Goal: Task Accomplishment & Management: Manage account settings

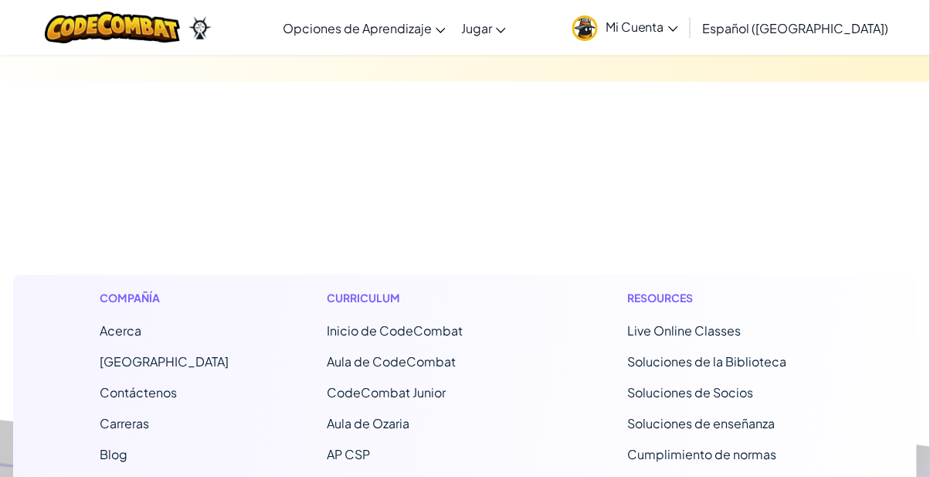
scroll to position [12260, 0]
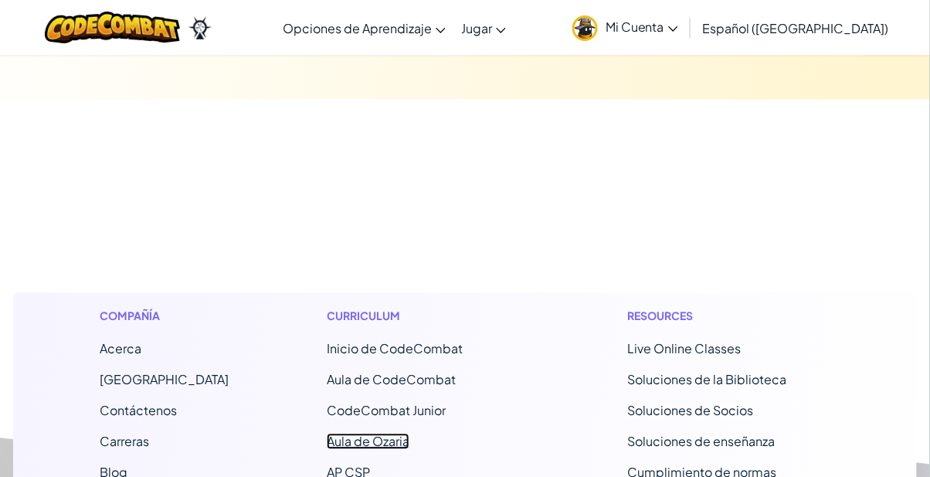
click at [341, 433] on link "Aula de Ozaria" at bounding box center [368, 441] width 83 height 16
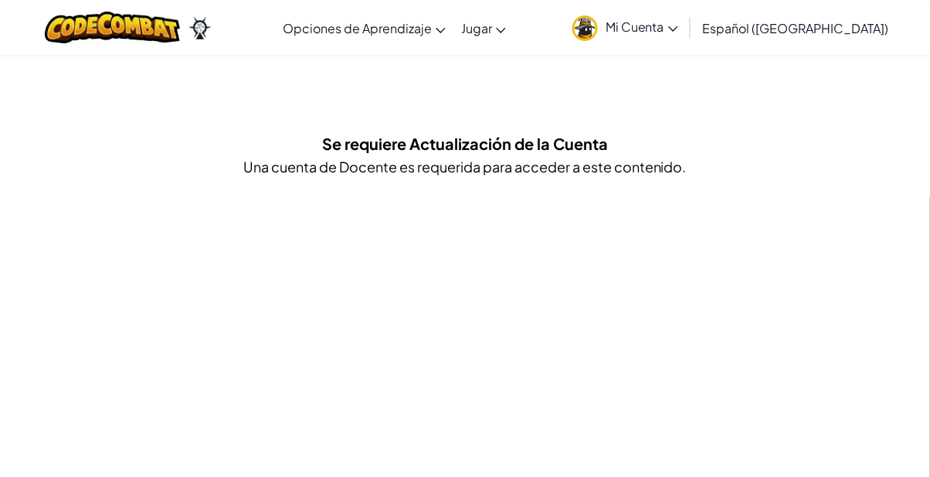
click at [260, 150] on div "Se requiere Actualización de la Cuenta Una cuenta de Docente es requerida para …" at bounding box center [464, 159] width 775 height 57
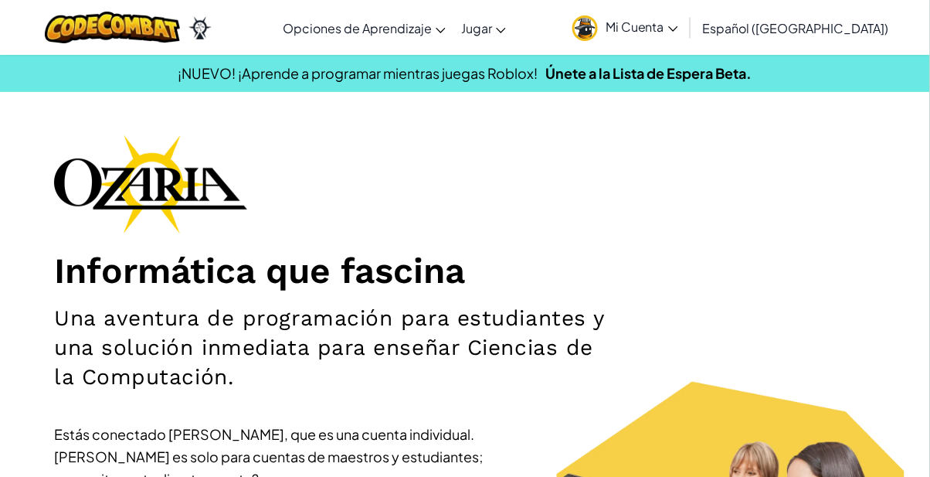
click at [492, 27] on span "Jugar" at bounding box center [476, 28] width 31 height 16
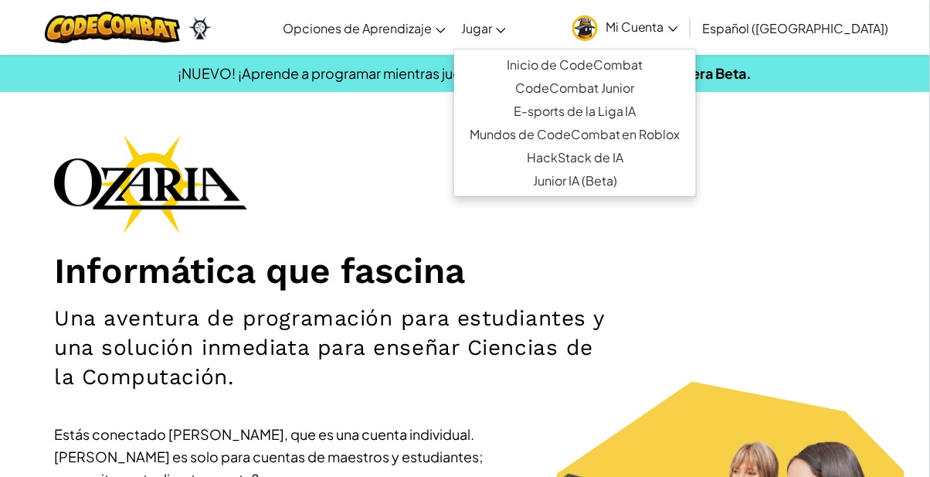
click at [840, 326] on div "Informática que fascina Una aventura de programación para estudiantes y una sol…" at bounding box center [465, 373] width 822 height 479
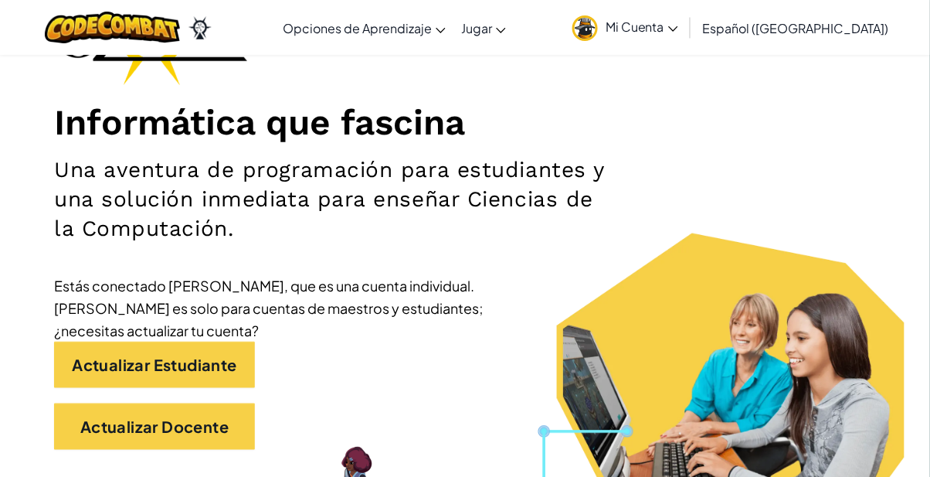
scroll to position [141, 0]
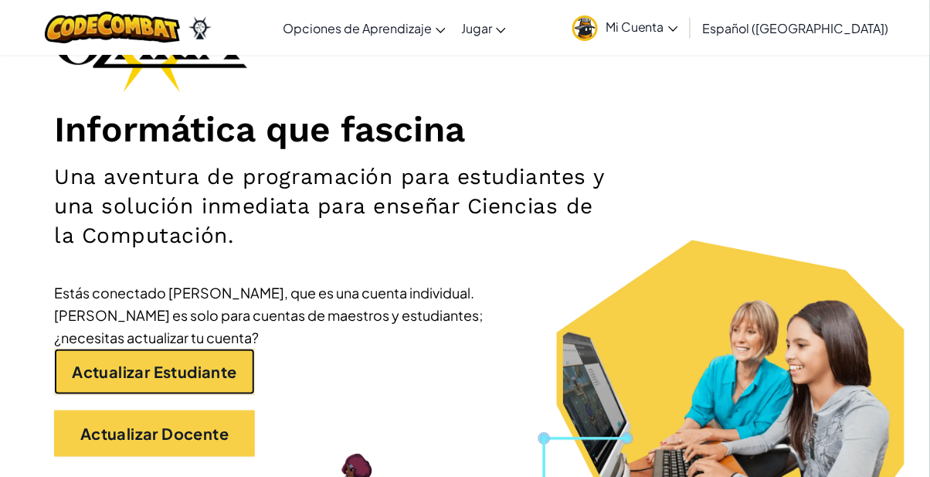
click at [115, 384] on link "Actualizar Estudiante" at bounding box center [154, 371] width 201 height 46
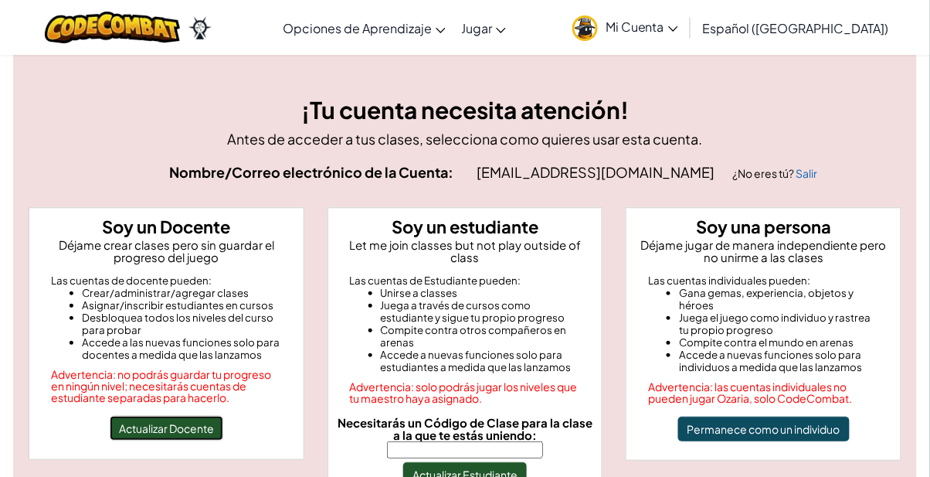
click at [156, 436] on button "Actualizar Docente" at bounding box center [167, 428] width 114 height 25
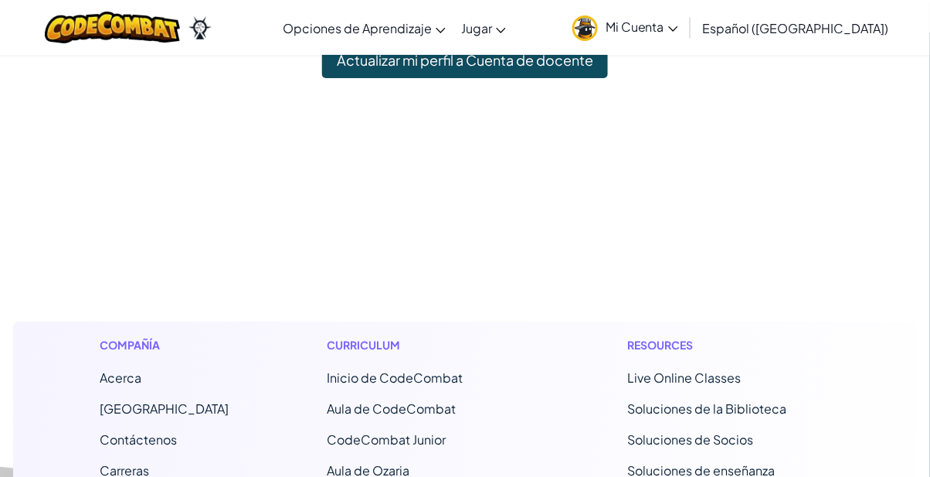
scroll to position [1114, 0]
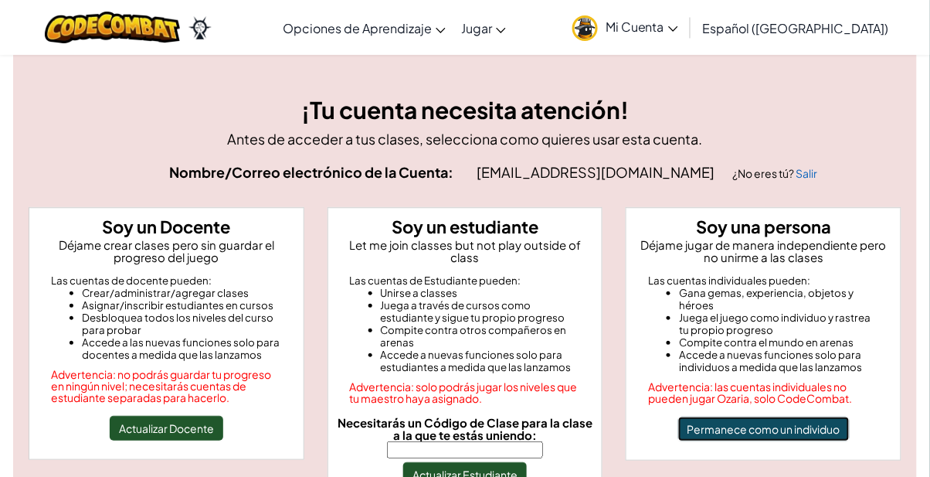
click at [828, 433] on button "Permanece como un individuo" at bounding box center [763, 428] width 171 height 25
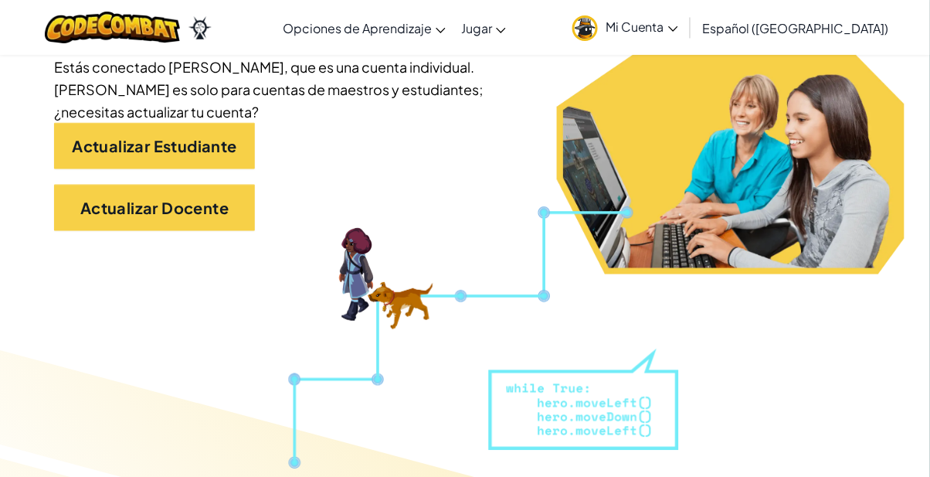
scroll to position [365, 0]
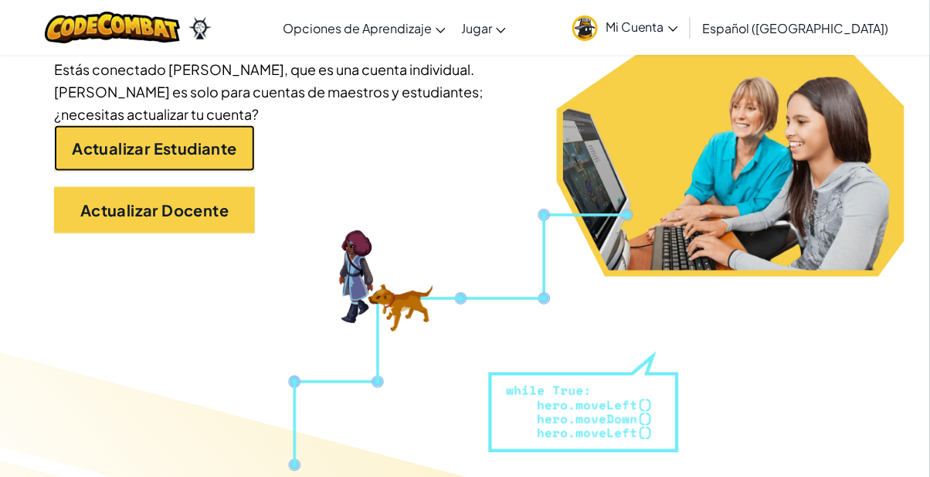
click at [68, 152] on link "Actualizar Estudiante" at bounding box center [154, 148] width 201 height 46
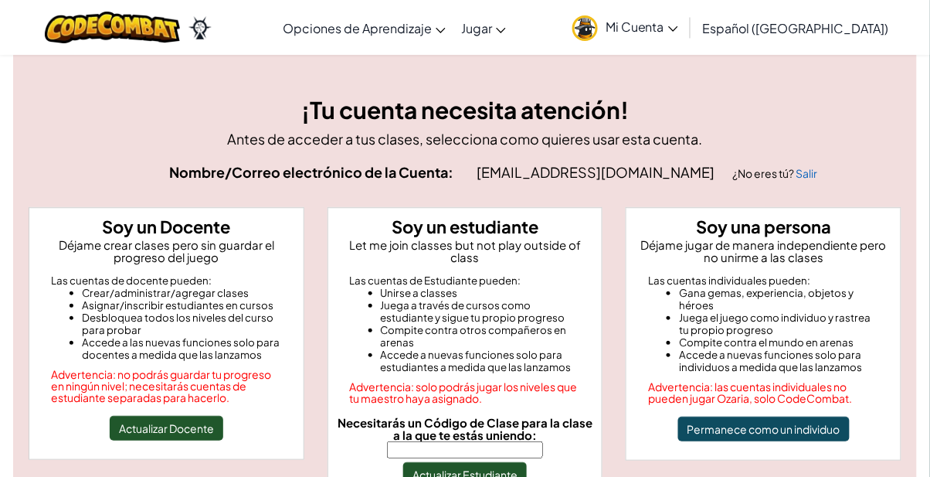
click at [502, 441] on input "Necesitarás un Código de Clase para la clase a la que te estás uniendo:" at bounding box center [465, 449] width 156 height 17
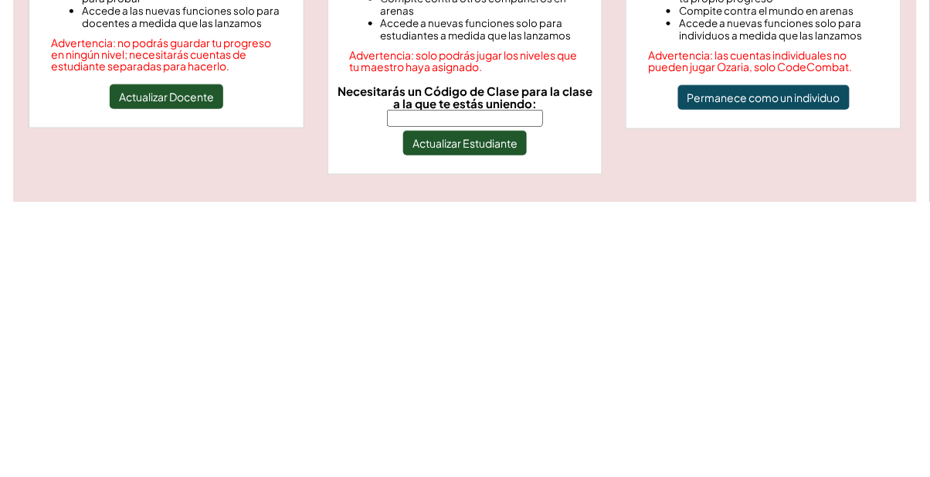
scroll to position [60, 0]
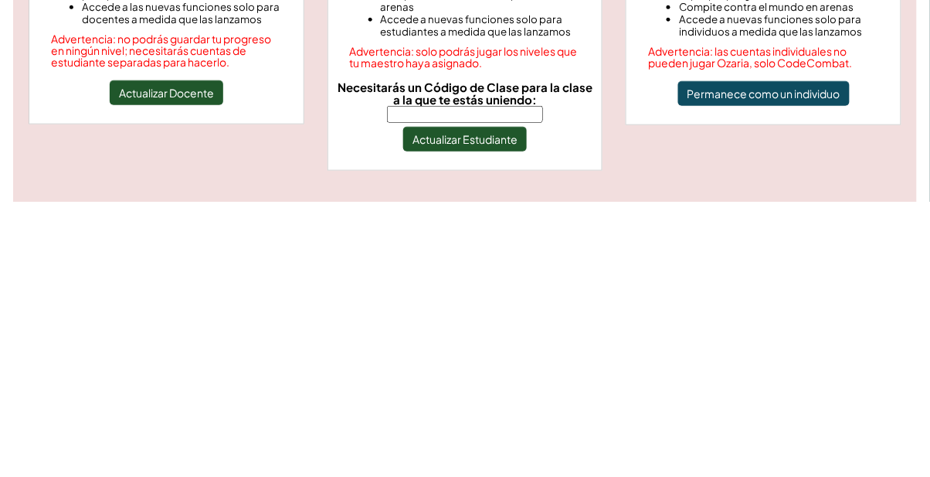
type input "OldBoatArm"
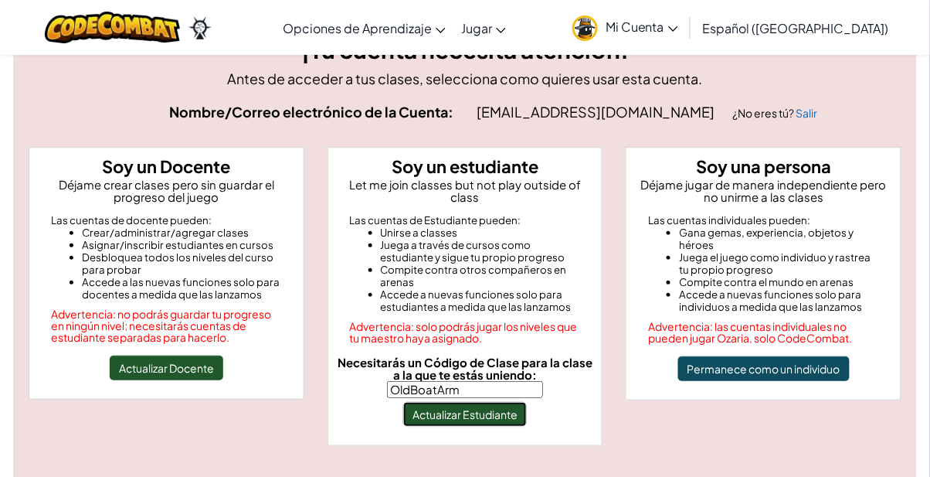
click at [509, 402] on button "Actualizar Estudiante" at bounding box center [465, 414] width 124 height 25
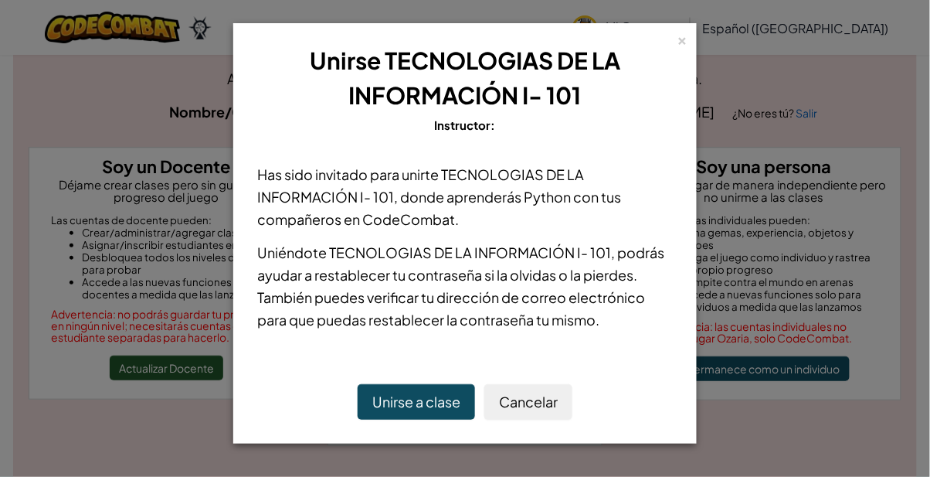
click at [376, 408] on button "Unirse a clase" at bounding box center [416, 402] width 117 height 36
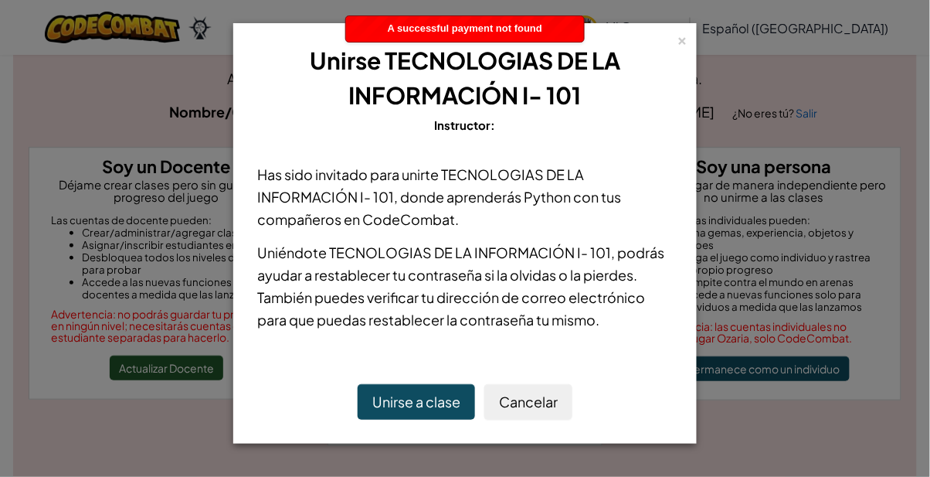
click at [388, 401] on button "Unirse a clase" at bounding box center [416, 402] width 117 height 36
click at [395, 408] on button "Unirse a clase" at bounding box center [416, 402] width 117 height 36
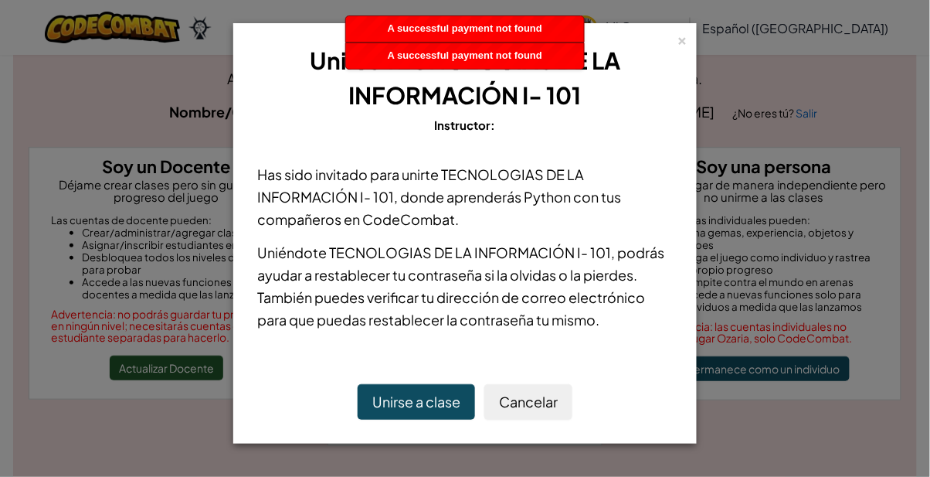
click at [397, 414] on button "Unirse a clase" at bounding box center [416, 402] width 117 height 36
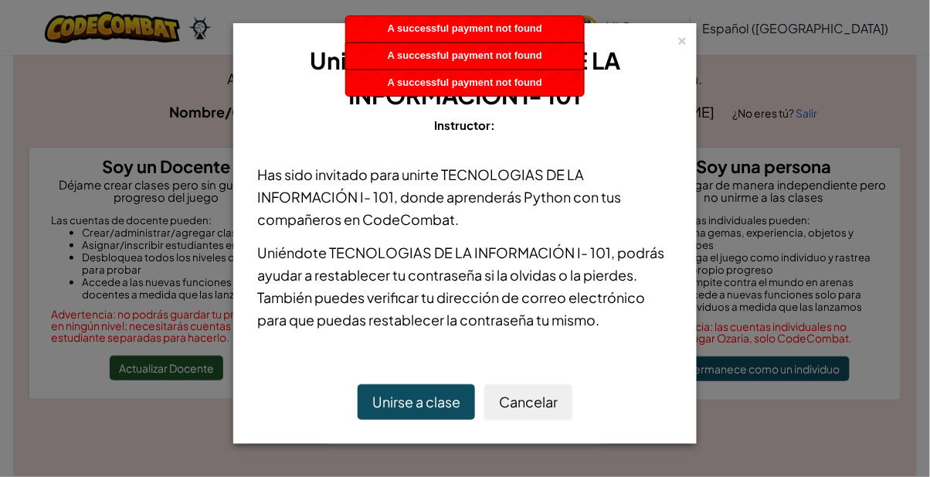
click at [399, 409] on button "Unirse a clase" at bounding box center [416, 402] width 117 height 36
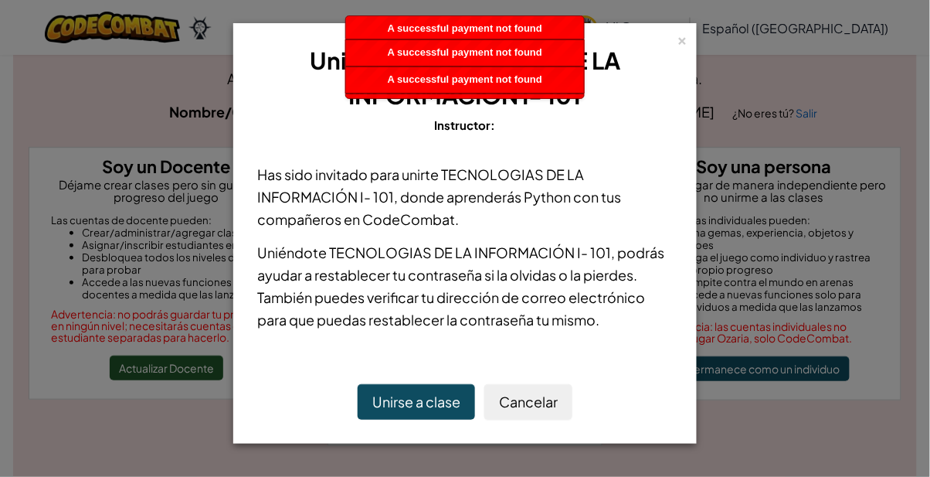
click at [401, 411] on button "Unirse a clase" at bounding box center [416, 402] width 117 height 36
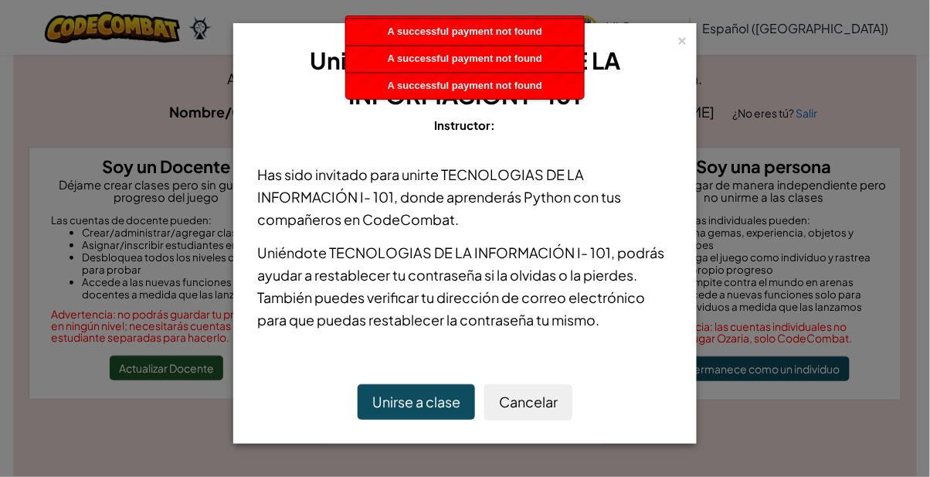
click at [394, 402] on button "Unirse a clase" at bounding box center [416, 402] width 117 height 36
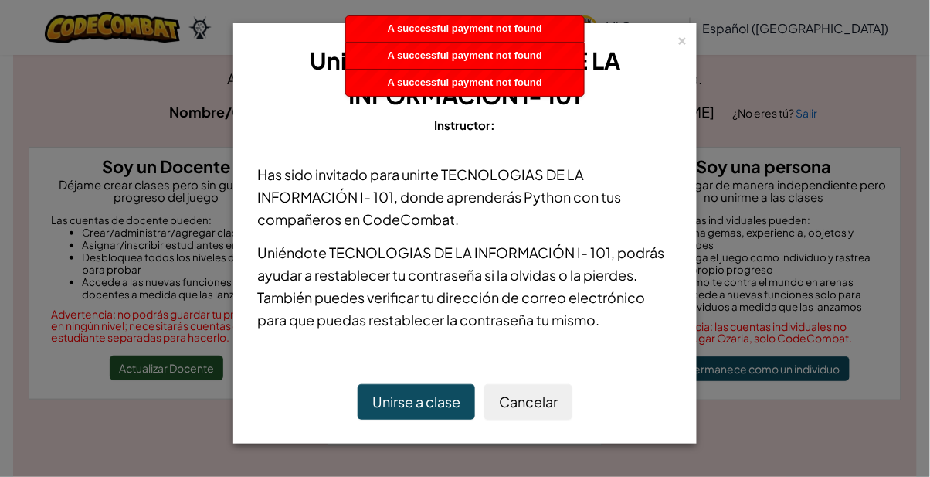
click at [680, 46] on div "×" at bounding box center [682, 38] width 11 height 16
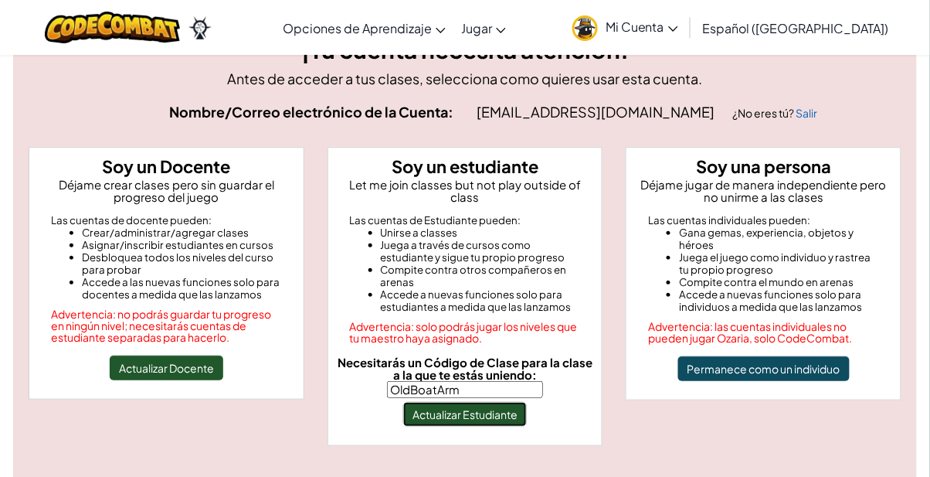
click at [426, 404] on button "Actualizar Estudiante" at bounding box center [465, 414] width 124 height 25
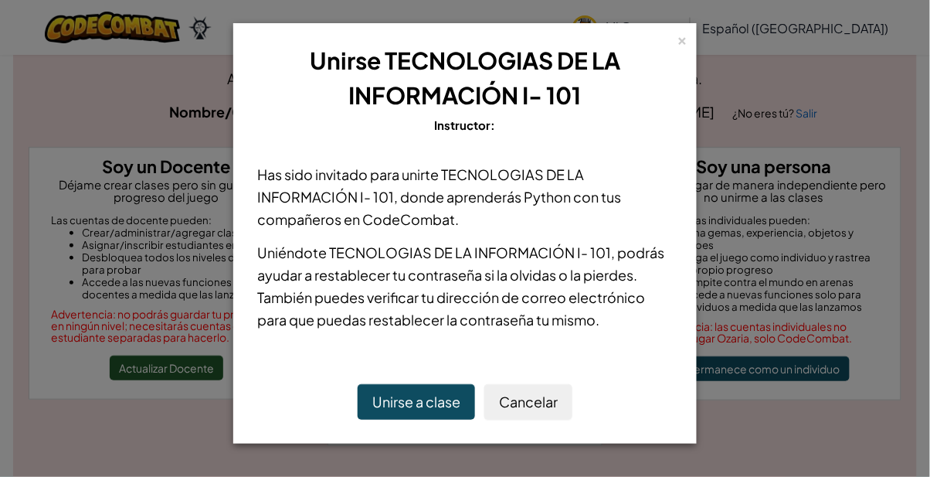
click at [382, 392] on button "Unirse a clase" at bounding box center [416, 402] width 117 height 36
click at [537, 406] on button "Cancelar" at bounding box center [528, 402] width 88 height 36
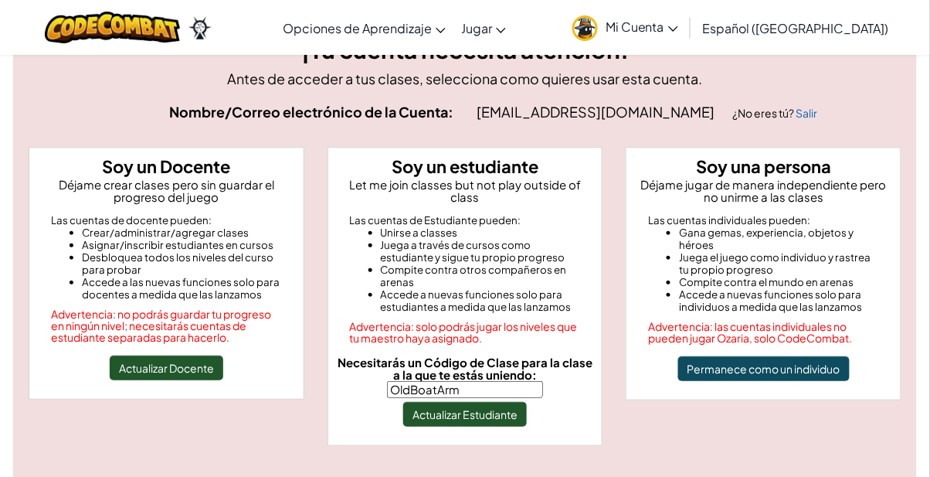
click at [678, 26] on span "Mi Cuenta" at bounding box center [642, 27] width 73 height 16
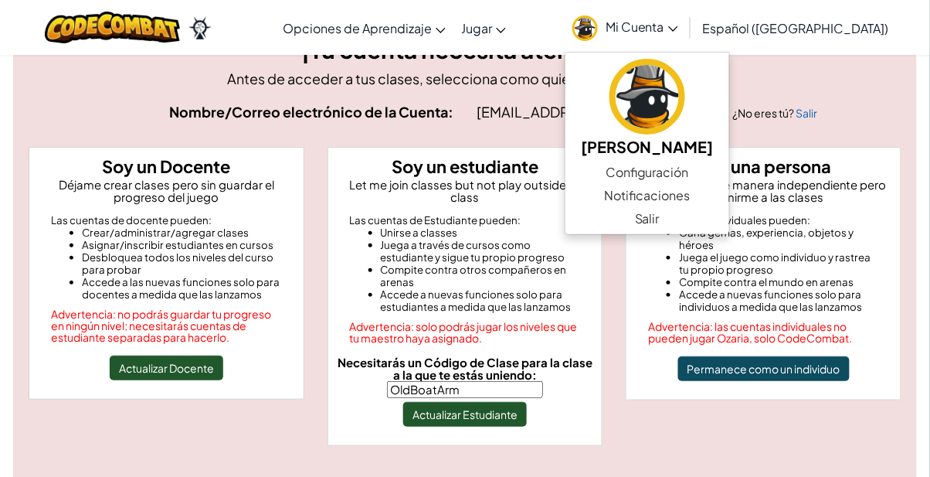
click at [686, 37] on link "Mi Cuenta" at bounding box center [625, 27] width 121 height 49
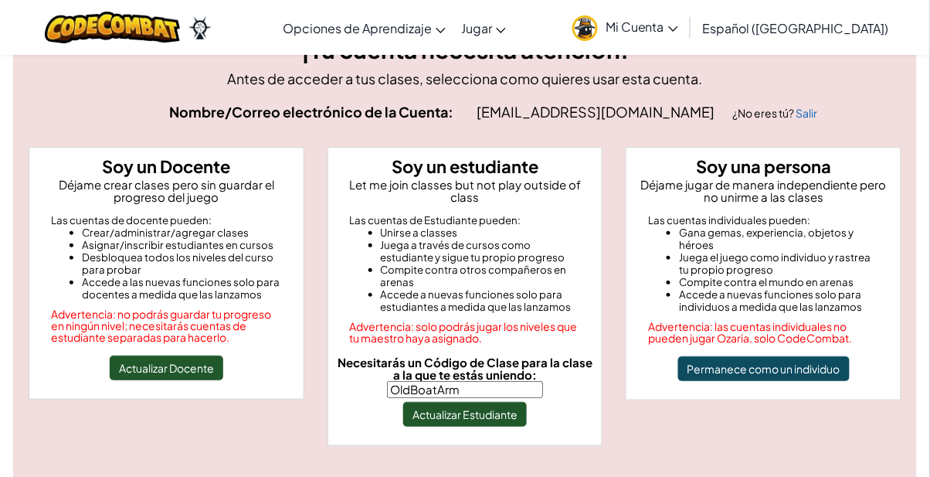
click at [678, 32] on span "Mi Cuenta" at bounding box center [642, 27] width 73 height 16
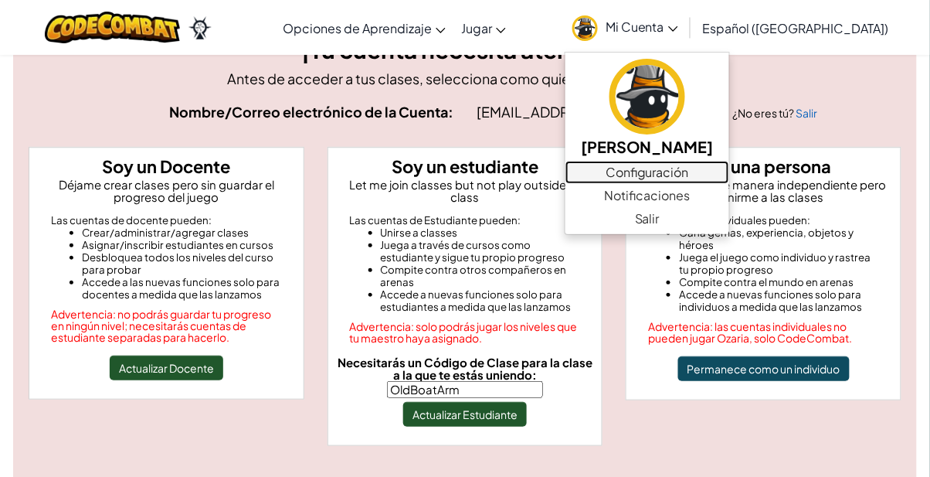
click at [687, 171] on link "Configuración" at bounding box center [647, 172] width 164 height 23
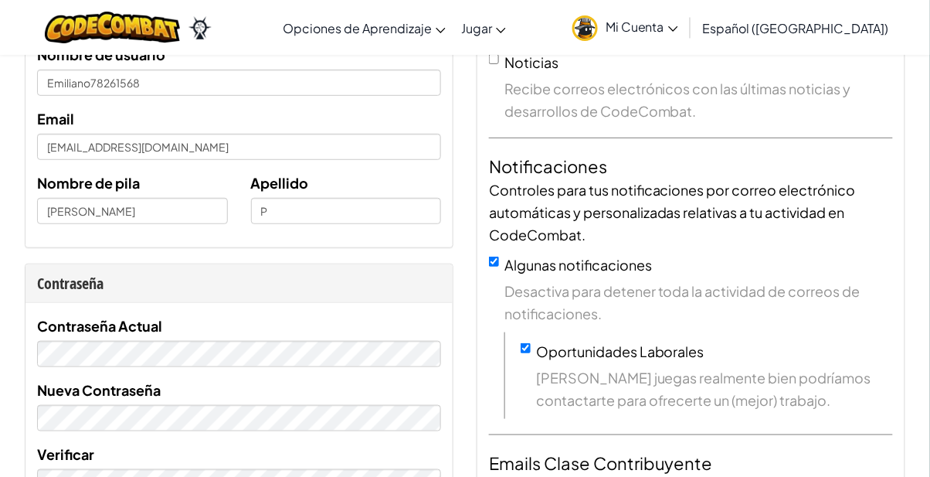
scroll to position [140, 0]
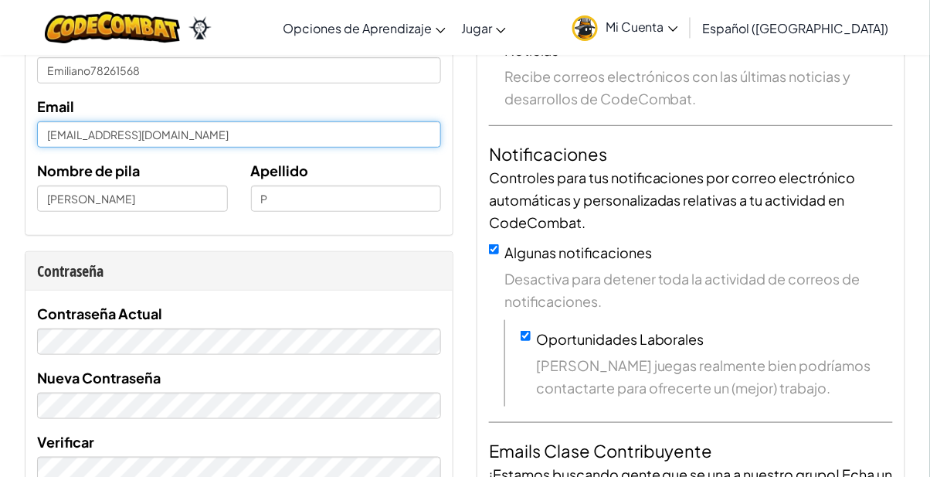
click at [199, 137] on input "[EMAIL_ADDRESS][DOMAIN_NAME]" at bounding box center [239, 134] width 404 height 26
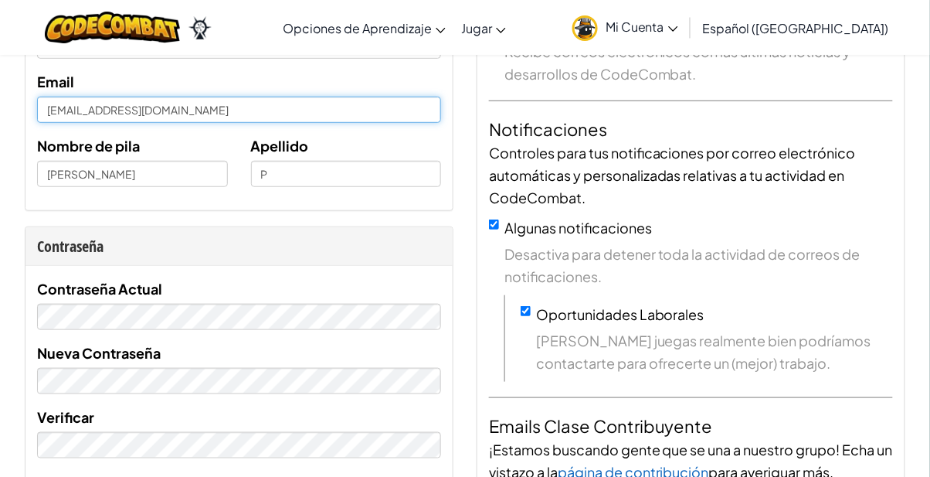
scroll to position [181, 0]
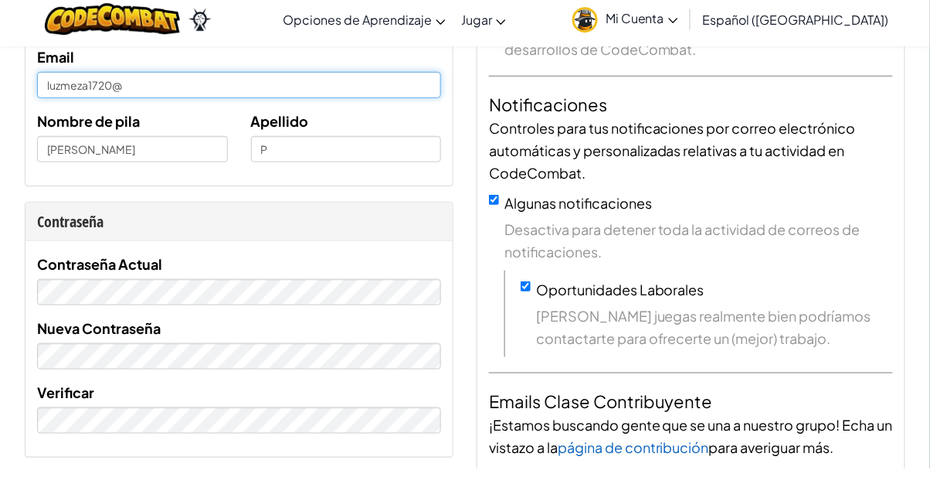
type input "luzmeza1720"
type input "[EMAIL_ADDRESS][DOMAIN_NAME]"
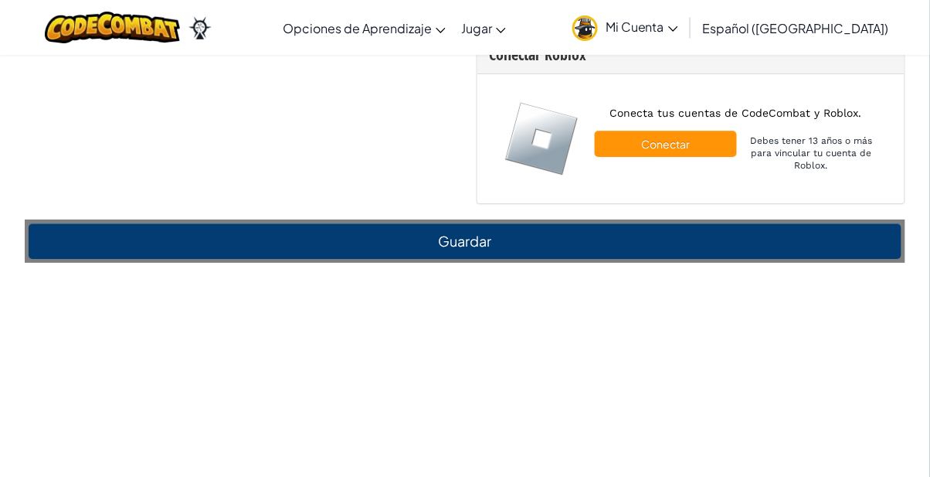
scroll to position [1210, 0]
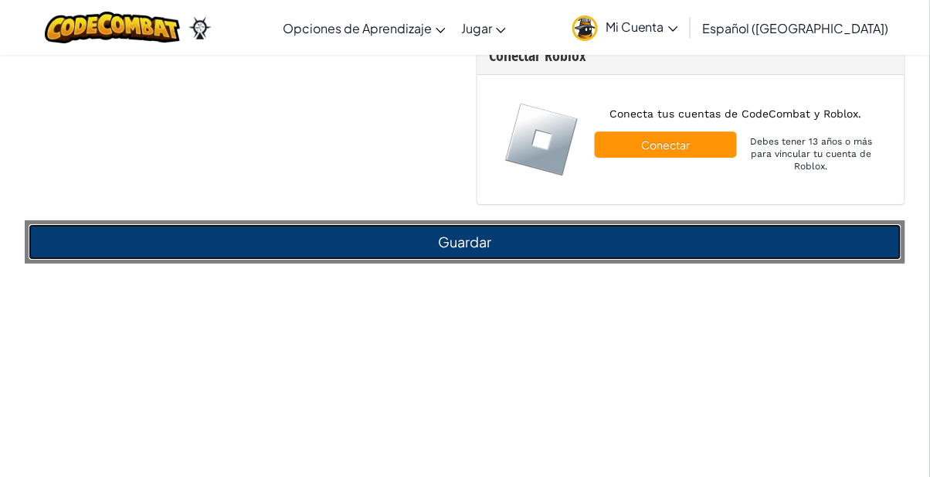
click at [843, 235] on button "Guardar" at bounding box center [465, 242] width 873 height 36
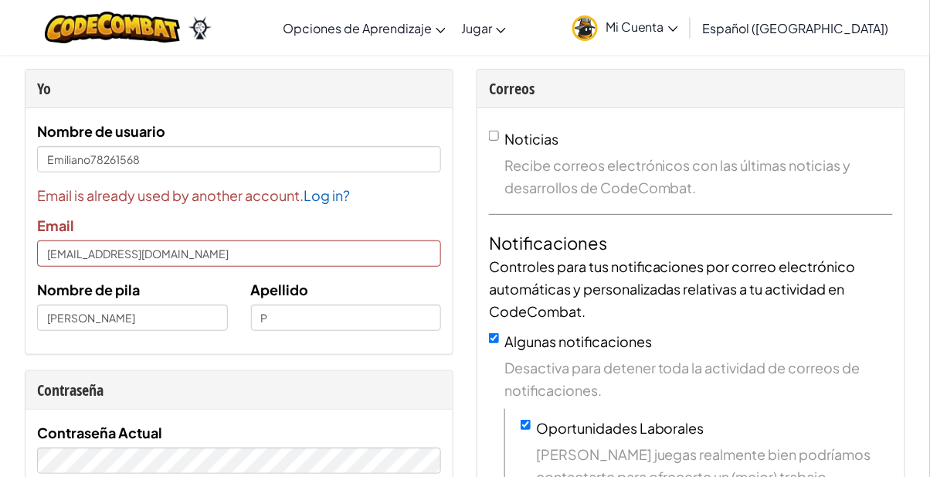
scroll to position [53, 0]
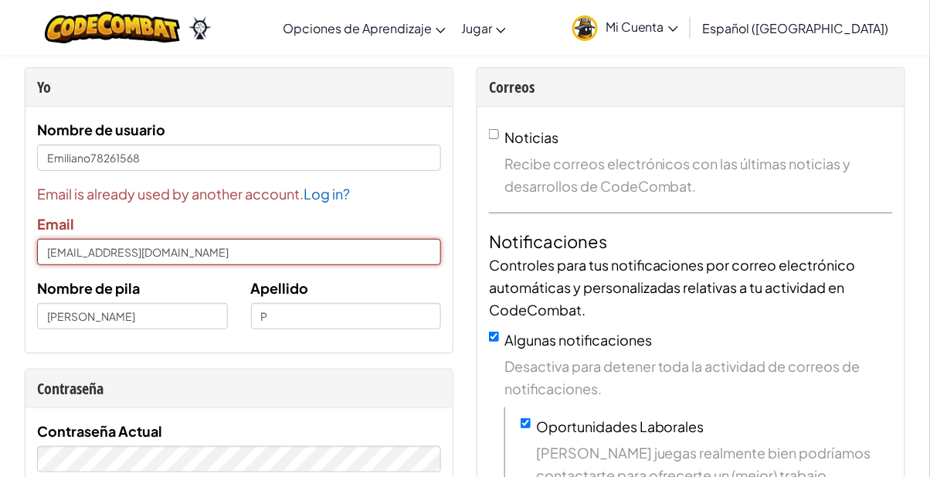
click at [230, 247] on input "[EMAIL_ADDRESS][DOMAIN_NAME]" at bounding box center [239, 252] width 404 height 26
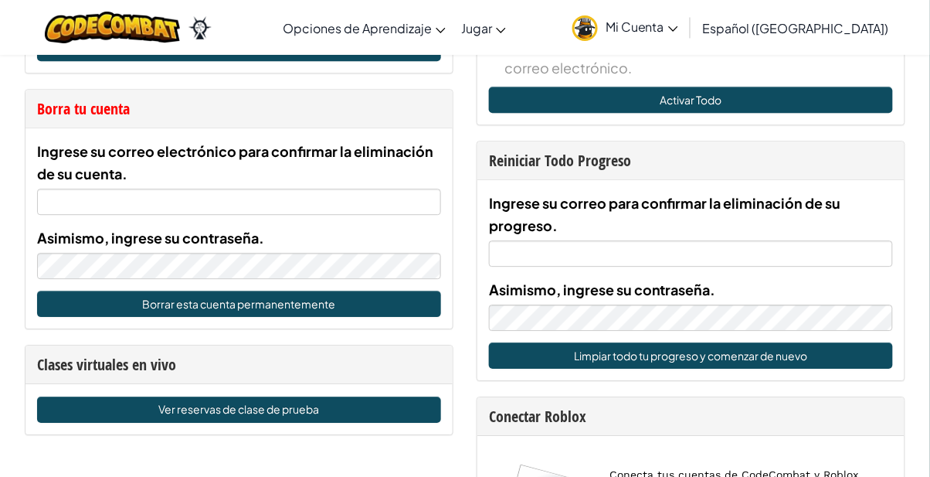
scroll to position [841, 0]
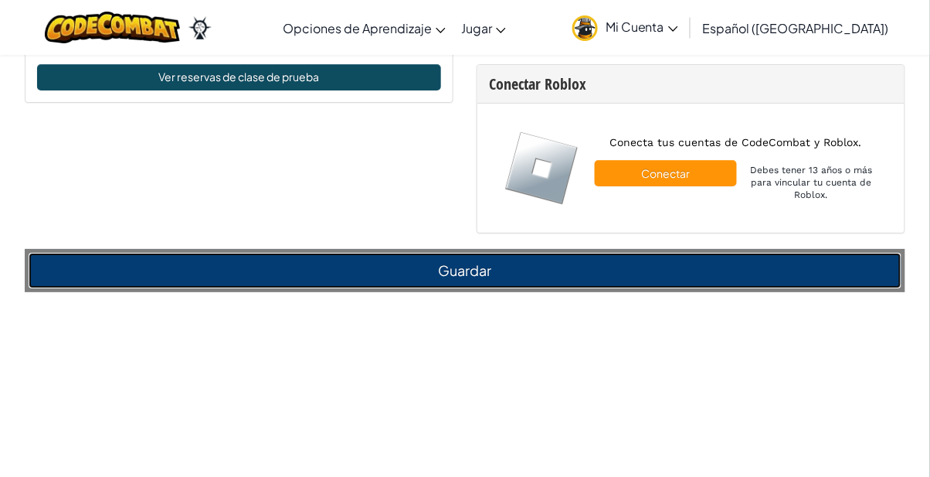
click at [848, 269] on button "Guardar" at bounding box center [465, 271] width 873 height 36
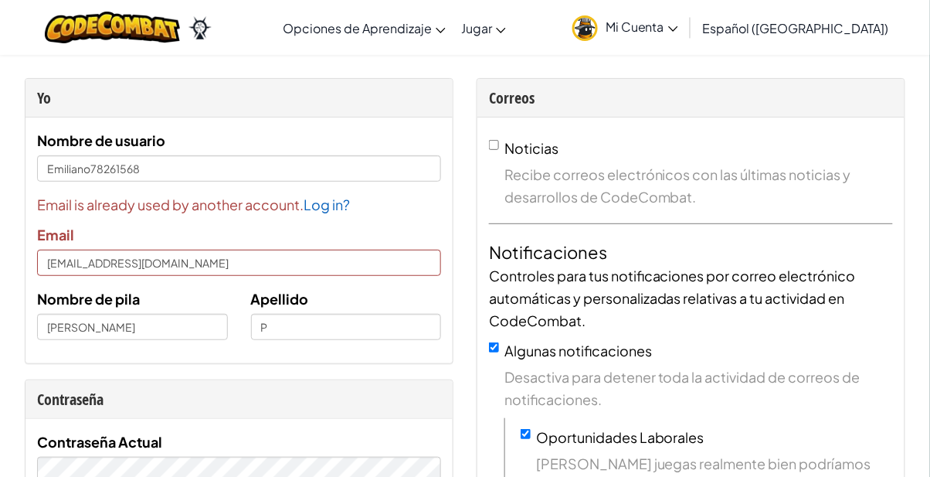
scroll to position [0, 0]
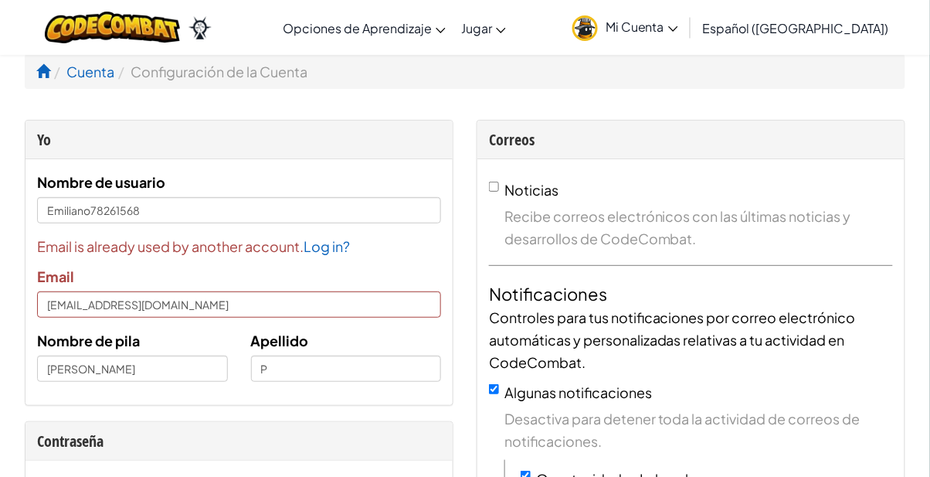
click at [678, 21] on span "Mi Cuenta" at bounding box center [642, 27] width 73 height 16
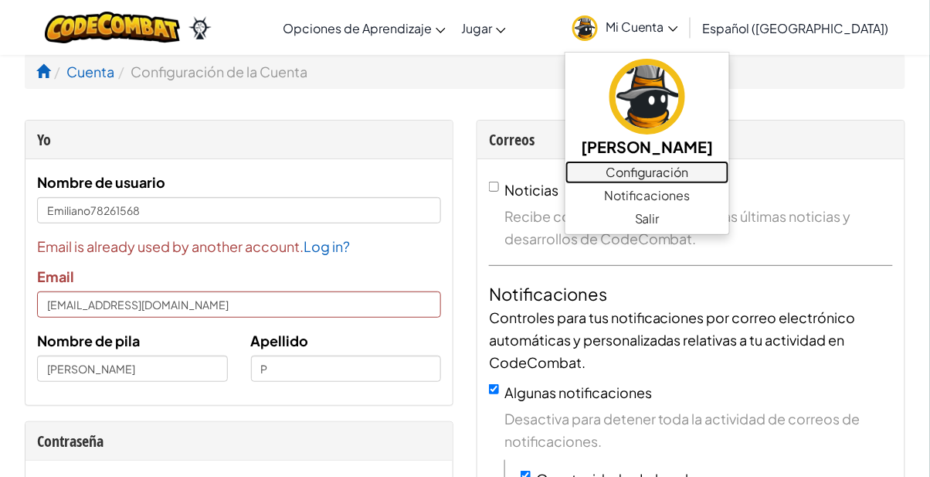
click at [677, 171] on link "Configuración" at bounding box center [647, 172] width 164 height 23
click at [687, 173] on link "Configuración" at bounding box center [647, 172] width 164 height 23
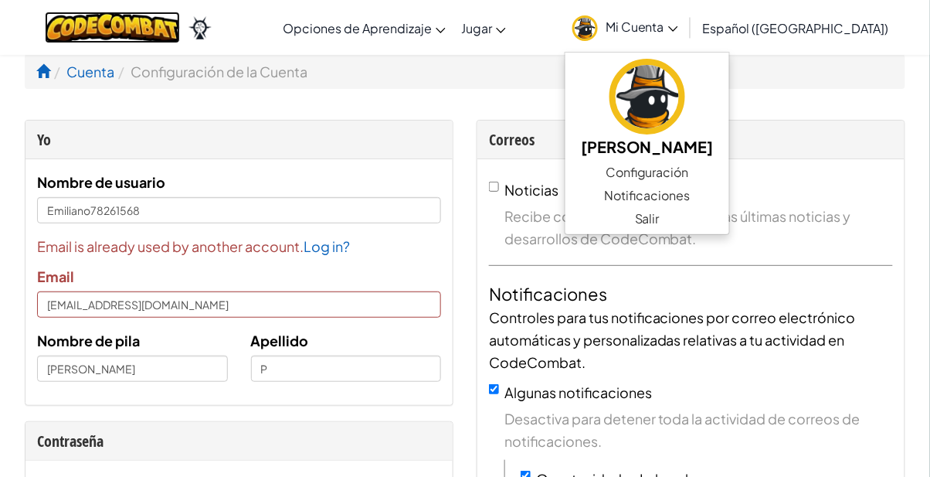
click at [121, 25] on img at bounding box center [112, 28] width 135 height 32
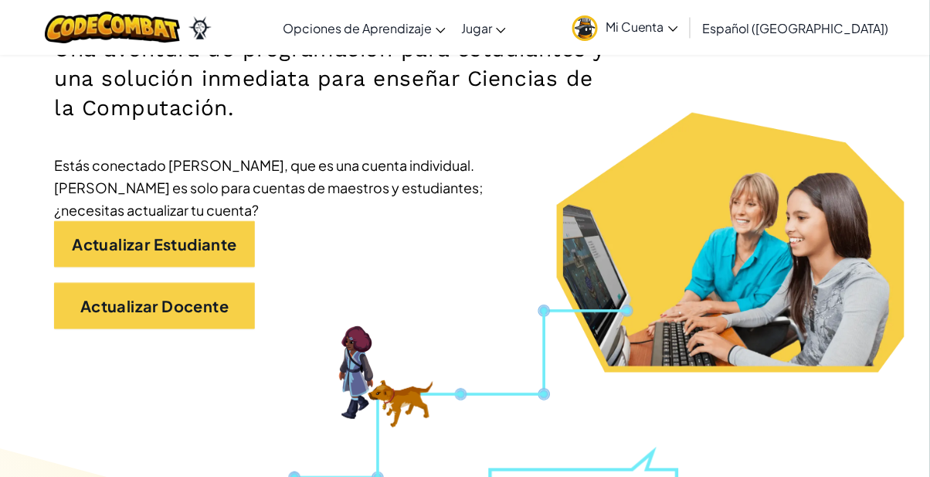
scroll to position [273, 0]
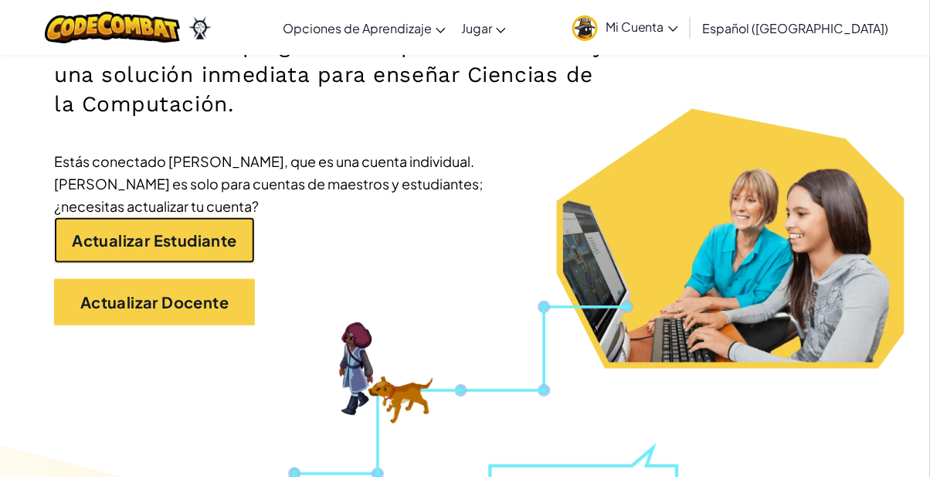
click at [99, 248] on link "Actualizar Estudiante" at bounding box center [154, 240] width 201 height 46
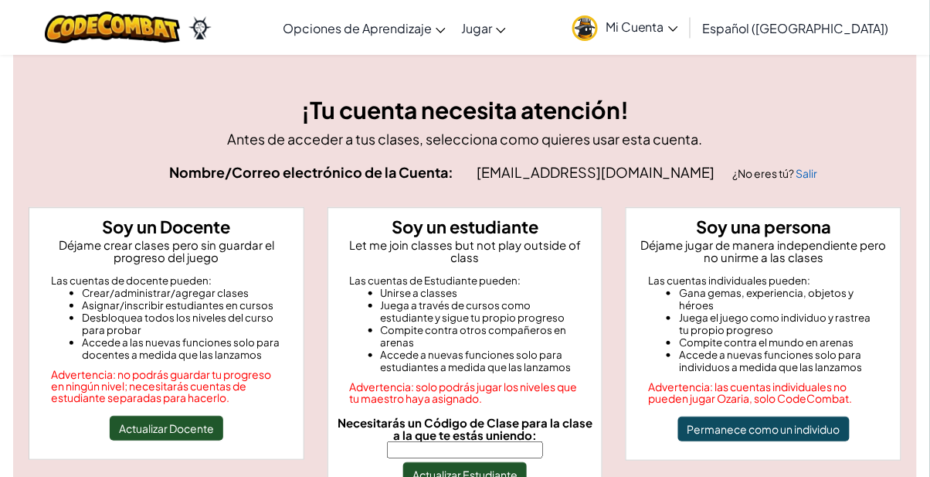
click at [522, 441] on input "Necesitarás un Código de Clase para la clase a la que te estás uniendo:" at bounding box center [465, 449] width 156 height 17
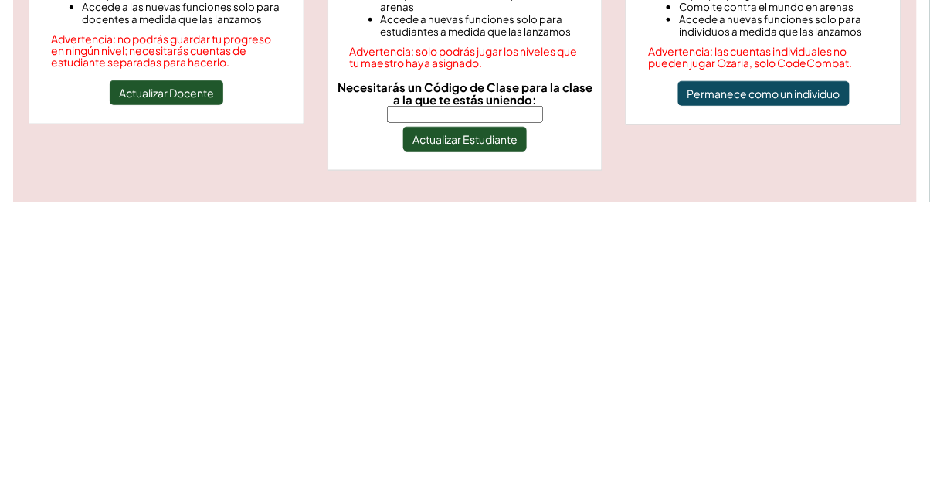
type input "OldBoatArm"
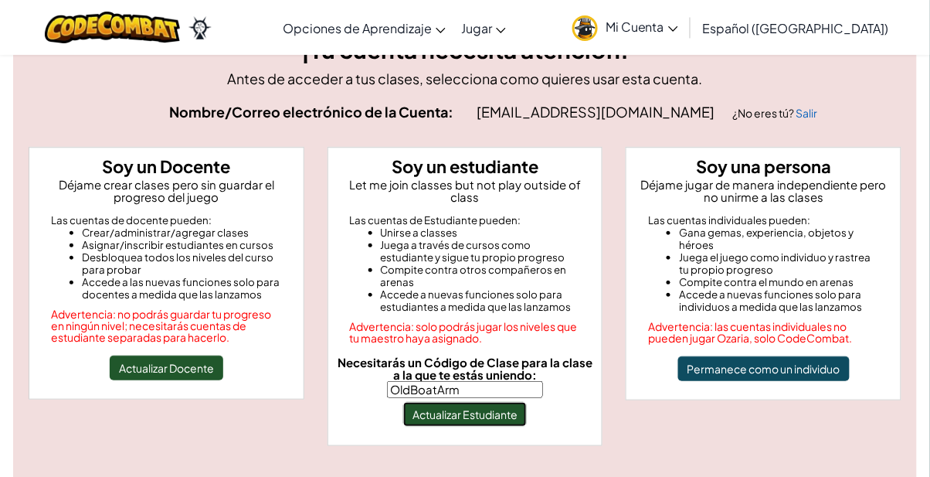
click at [507, 403] on button "Actualizar Estudiante" at bounding box center [465, 414] width 124 height 25
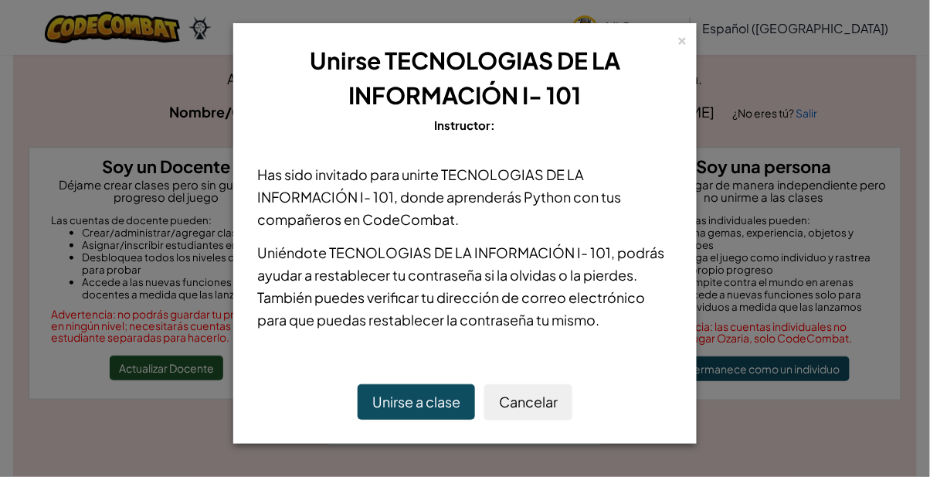
click at [416, 416] on button "Unirse a clase" at bounding box center [416, 402] width 117 height 36
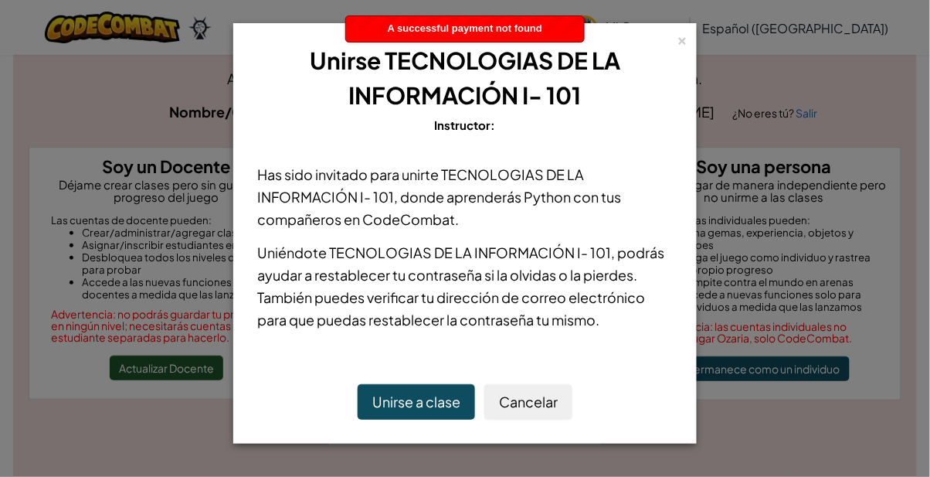
click at [679, 42] on div "×" at bounding box center [682, 38] width 11 height 16
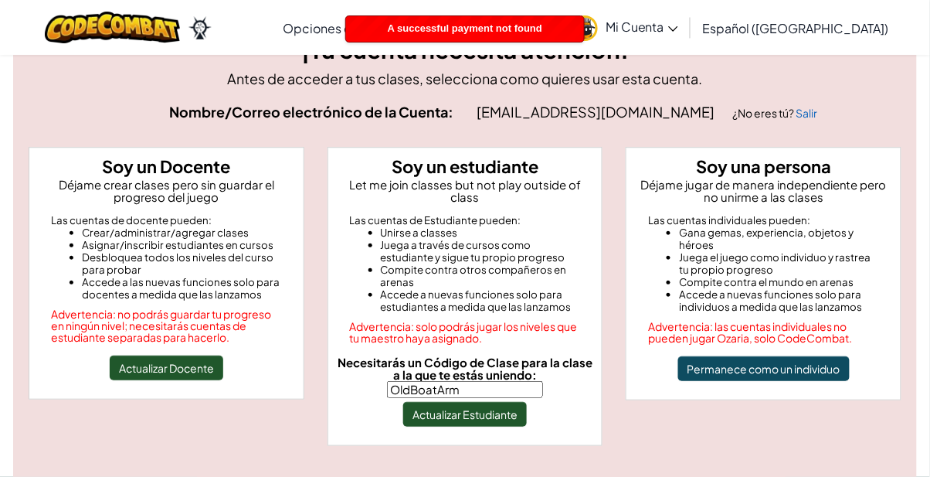
click at [678, 25] on span "Mi Cuenta" at bounding box center [642, 27] width 73 height 16
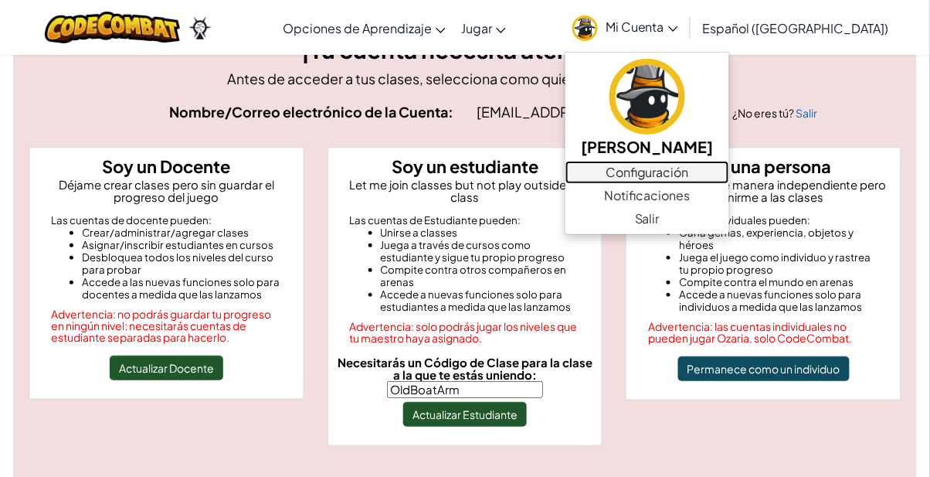
click at [681, 178] on link "Configuración" at bounding box center [647, 172] width 164 height 23
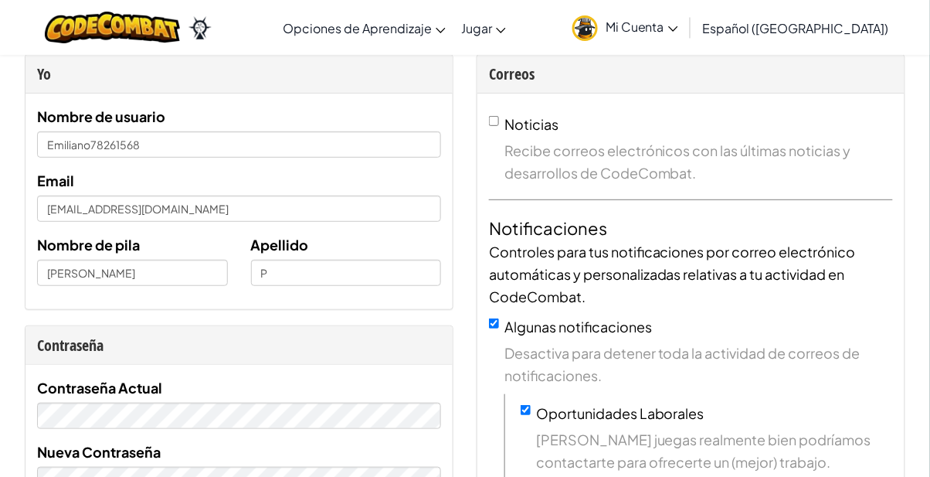
scroll to position [58, 0]
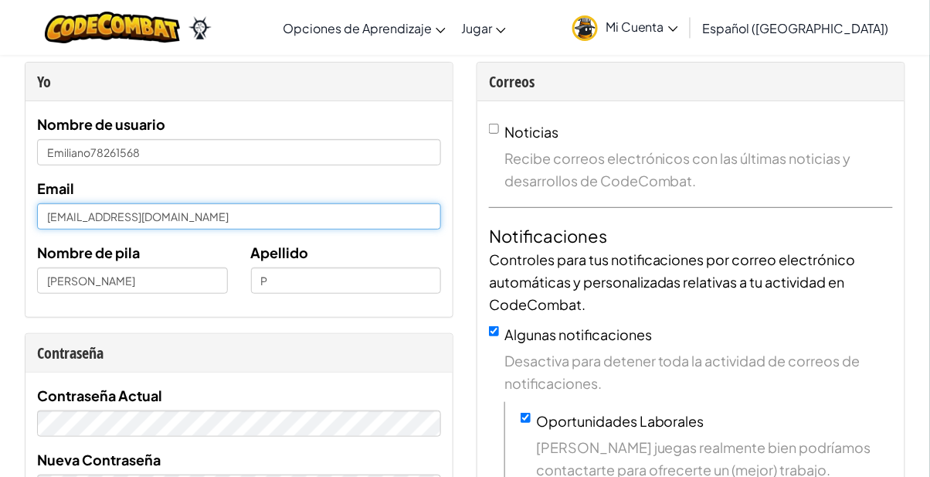
click at [60, 209] on input "[EMAIL_ADDRESS][DOMAIN_NAME]" at bounding box center [239, 216] width 404 height 26
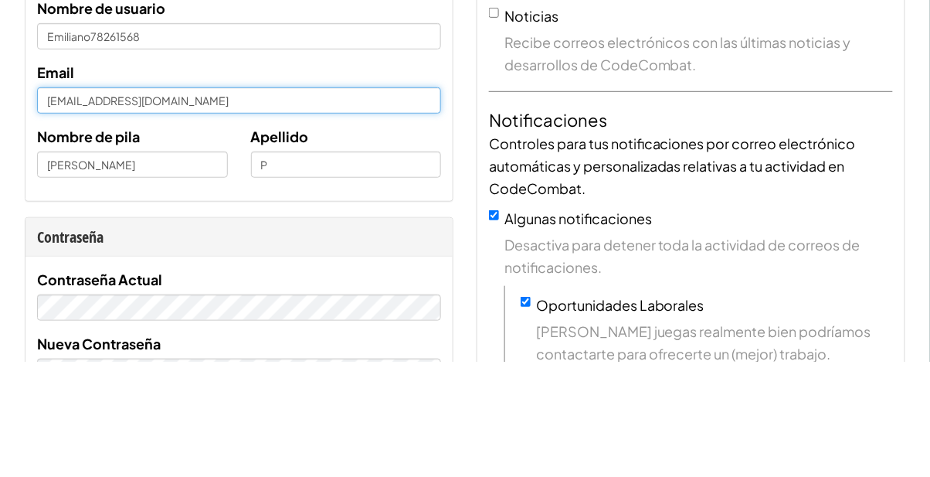
click at [203, 212] on input "[EMAIL_ADDRESS][DOMAIN_NAME]" at bounding box center [239, 216] width 404 height 26
type input "luzmeza1720"
type input "[EMAIL_ADDRESS][DOMAIN_NAME]"
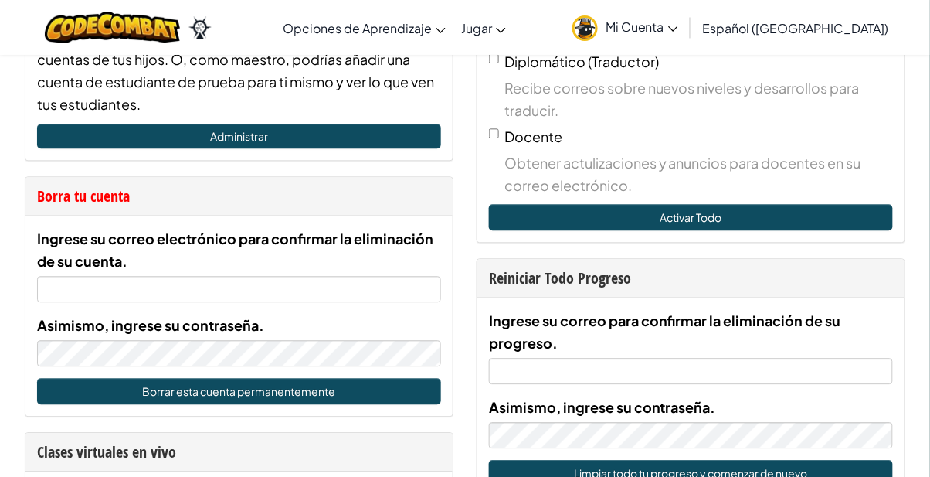
scroll to position [736, 0]
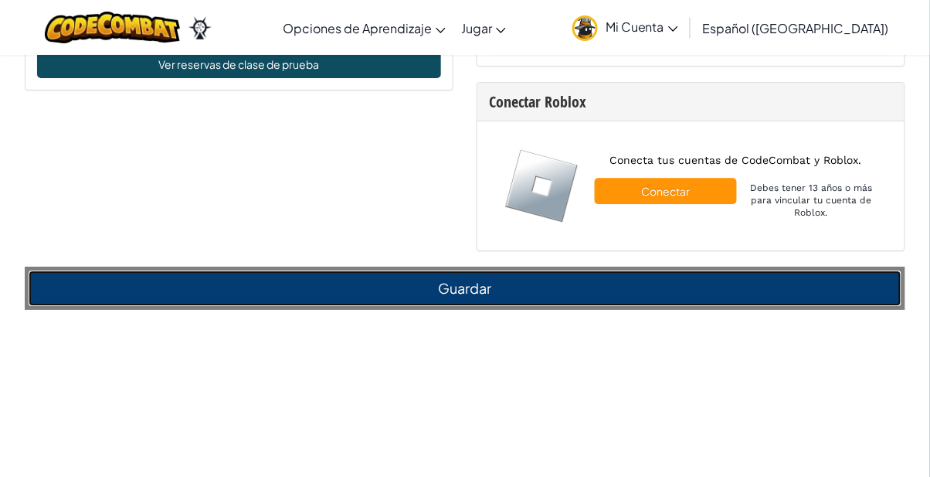
click at [819, 283] on button "Guardar" at bounding box center [465, 288] width 873 height 36
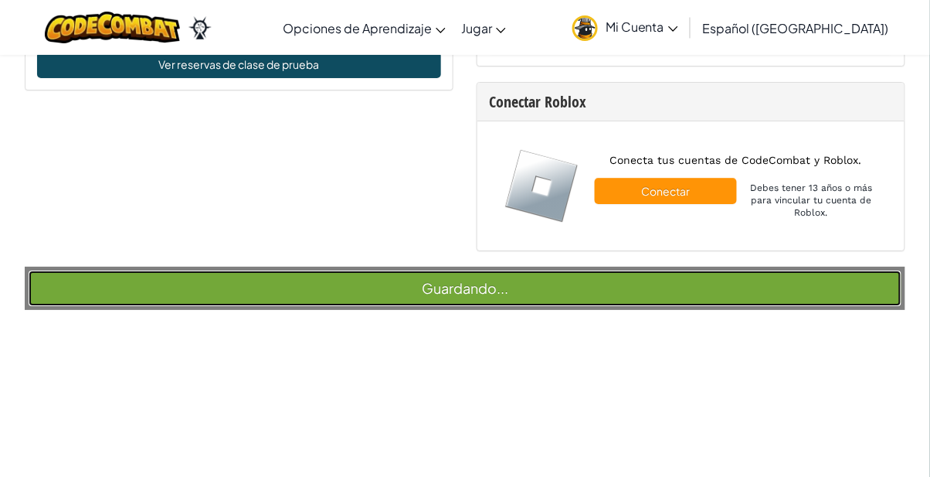
scroll to position [1194, 0]
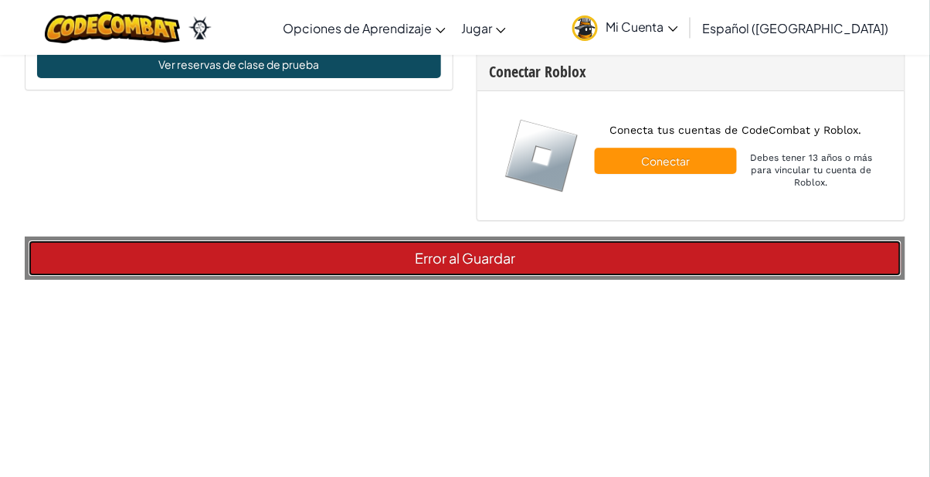
click at [863, 249] on button "Error al Guardar" at bounding box center [465, 258] width 873 height 36
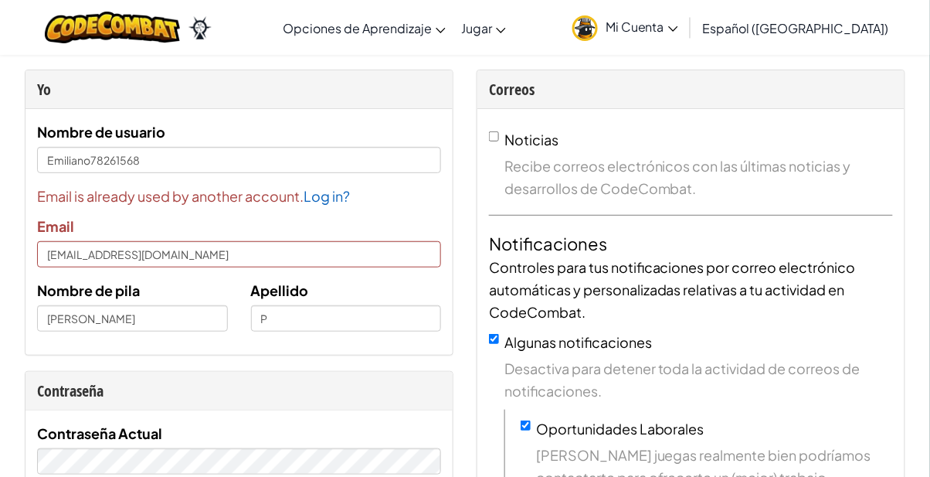
scroll to position [0, 0]
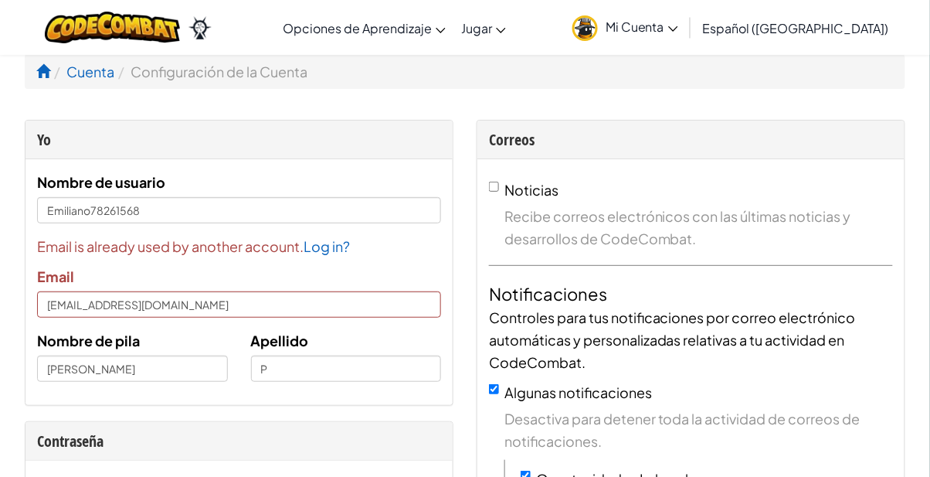
click at [323, 251] on link "Log in?" at bounding box center [327, 246] width 46 height 18
click at [327, 253] on link "Log in?" at bounding box center [327, 246] width 46 height 18
click at [387, 268] on div "Email is already used by another account. Log in? Email [EMAIL_ADDRESS][DOMAIN_…" at bounding box center [239, 276] width 404 height 83
click at [98, 247] on span "Email is already used by another account. Log in?" at bounding box center [239, 246] width 404 height 22
click at [169, 273] on div "Email is already used by another account. Log in? Email [EMAIL_ADDRESS][DOMAIN_…" at bounding box center [239, 276] width 404 height 83
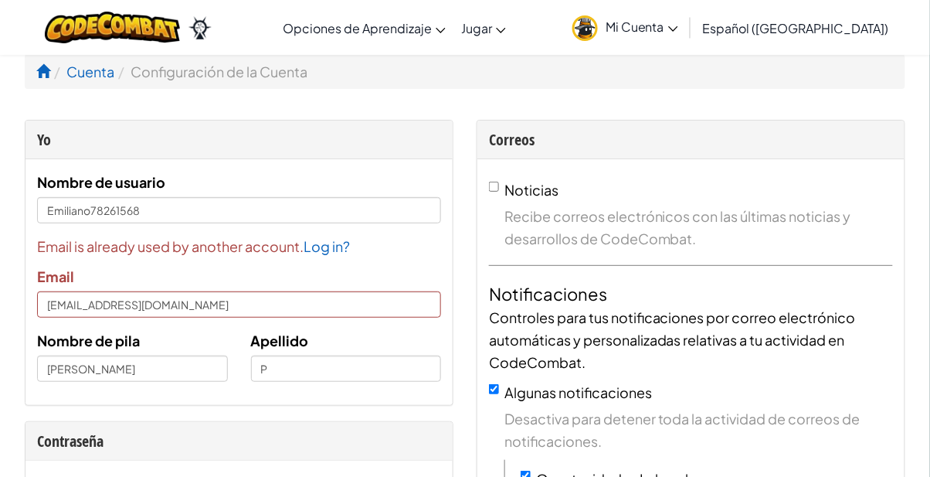
click at [117, 249] on span "Email is already used by another account. Log in?" at bounding box center [239, 246] width 404 height 22
click at [122, 278] on div "Email is already used by another account. Log in? Email [EMAIL_ADDRESS][DOMAIN_…" at bounding box center [239, 276] width 404 height 83
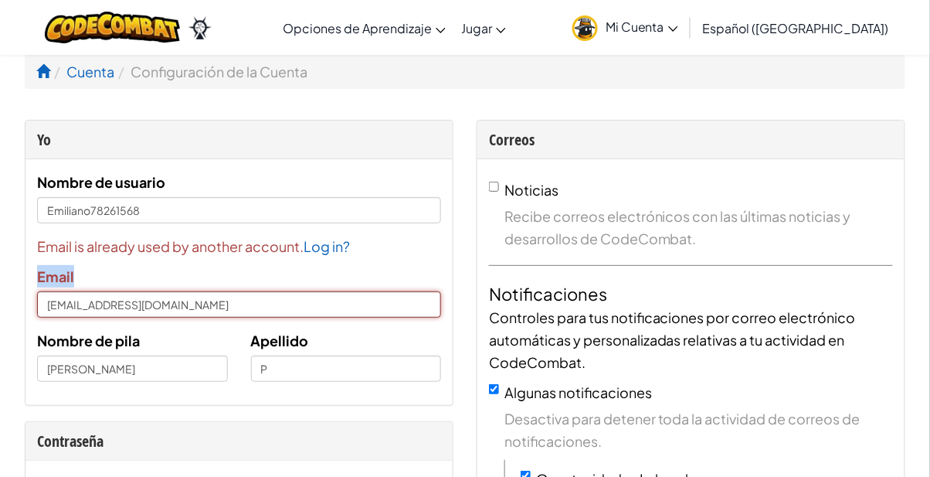
click at [154, 292] on input "[EMAIL_ADDRESS][DOMAIN_NAME]" at bounding box center [239, 304] width 404 height 26
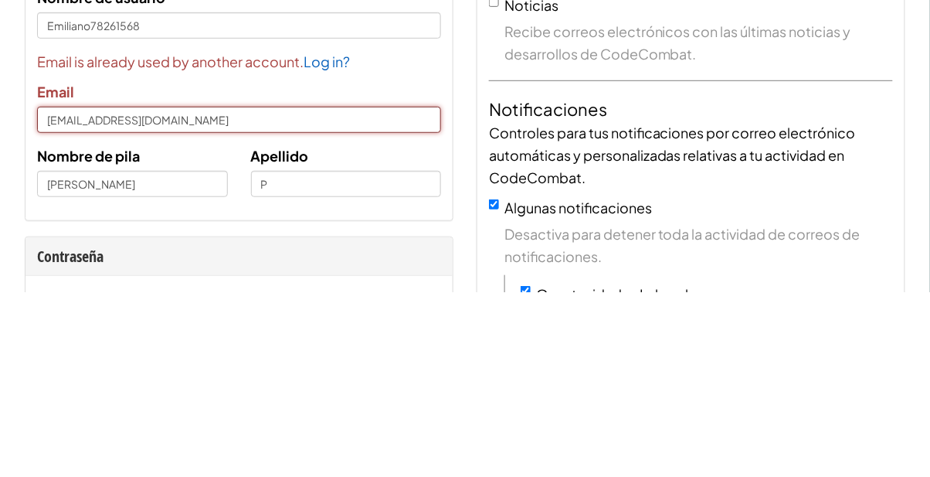
click at [247, 298] on input "[EMAIL_ADDRESS][DOMAIN_NAME]" at bounding box center [239, 304] width 404 height 26
click at [240, 310] on input "[EMAIL_ADDRESS][DOMAIN_NAME]" at bounding box center [239, 304] width 404 height 26
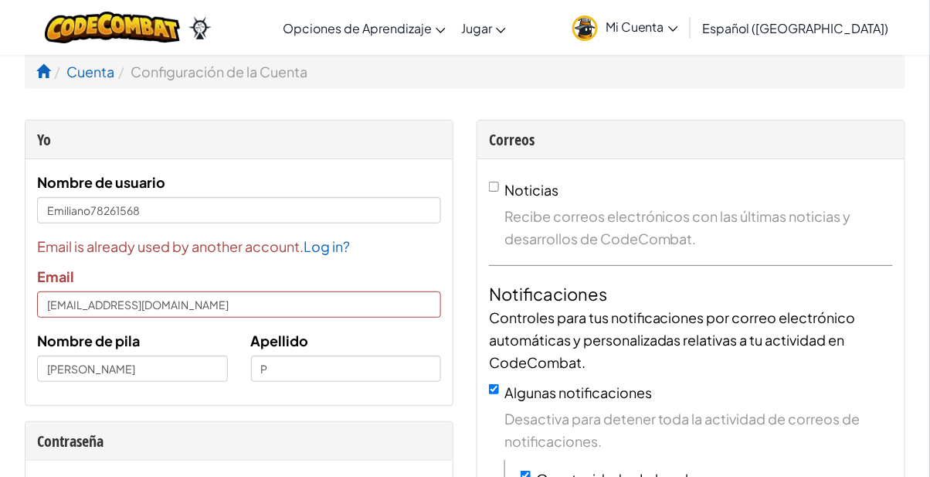
click at [326, 249] on link "Log in?" at bounding box center [327, 246] width 46 height 18
click at [346, 244] on link "Log in?" at bounding box center [327, 246] width 46 height 18
click at [678, 26] on icon at bounding box center [673, 28] width 10 height 5
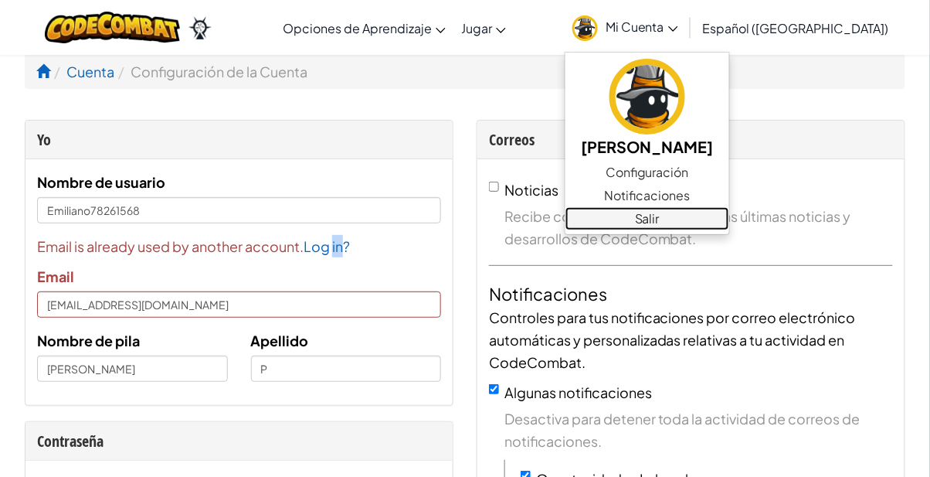
click at [667, 222] on link "Salir" at bounding box center [647, 218] width 164 height 23
